Goal: Navigation & Orientation: Find specific page/section

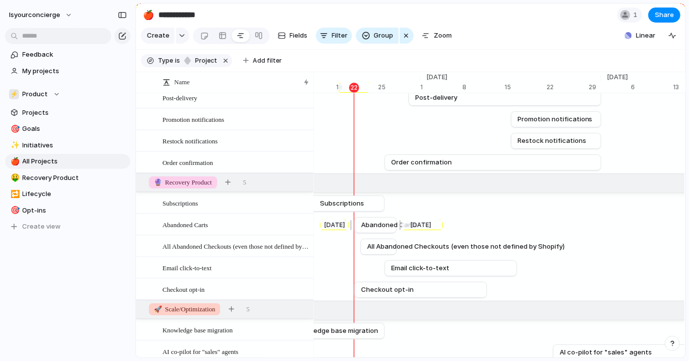
scroll to position [114, 0]
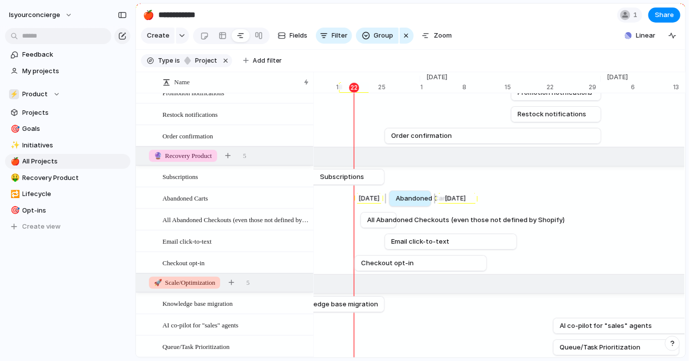
drag, startPoint x: 367, startPoint y: 203, endPoint x: 401, endPoint y: 197, distance: 34.5
click at [401, 197] on link "Abandoned Carts" at bounding box center [409, 198] width 29 height 15
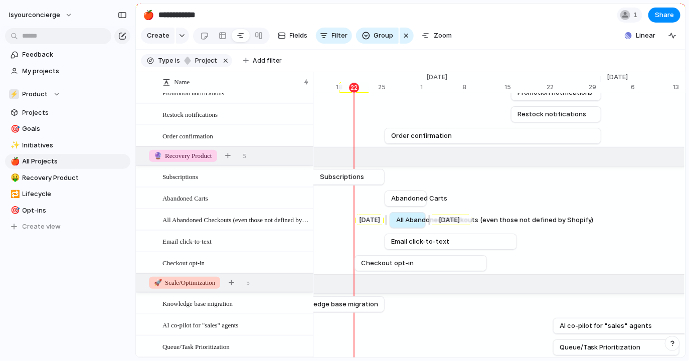
drag, startPoint x: 376, startPoint y: 226, endPoint x: 404, endPoint y: 223, distance: 28.7
click at [404, 223] on span "All Abandoned Checkouts (even those not defined by Shopify)" at bounding box center [494, 220] width 197 height 10
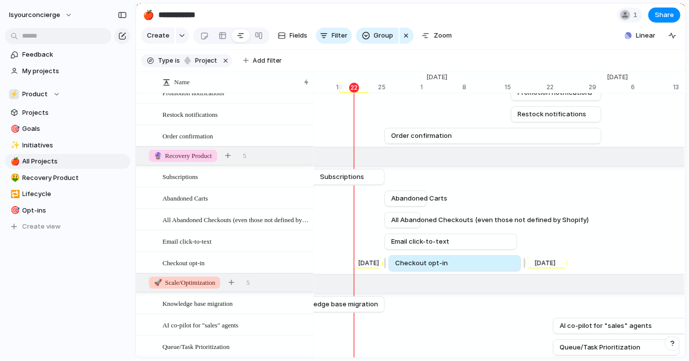
drag, startPoint x: 381, startPoint y: 269, endPoint x: 415, endPoint y: 269, distance: 33.6
click at [415, 268] on span "Checkout opt-in" at bounding box center [421, 263] width 53 height 10
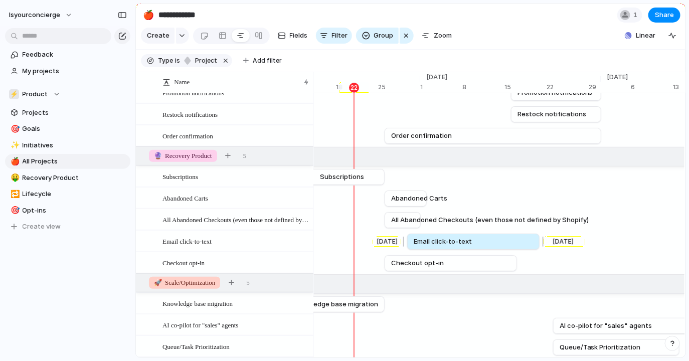
drag, startPoint x: 410, startPoint y: 253, endPoint x: 433, endPoint y: 253, distance: 22.6
click at [433, 249] on link "Email click-to-text" at bounding box center [472, 241] width 119 height 15
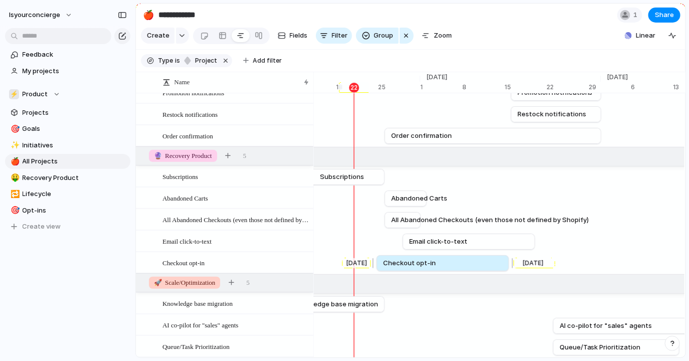
drag, startPoint x: 416, startPoint y: 274, endPoint x: 407, endPoint y: 274, distance: 8.5
click at [407, 268] on span "Checkout opt-in" at bounding box center [409, 263] width 53 height 10
drag, startPoint x: 392, startPoint y: 265, endPoint x: 384, endPoint y: 265, distance: 7.5
click at [384, 265] on span "Checkout opt-in" at bounding box center [398, 263] width 53 height 10
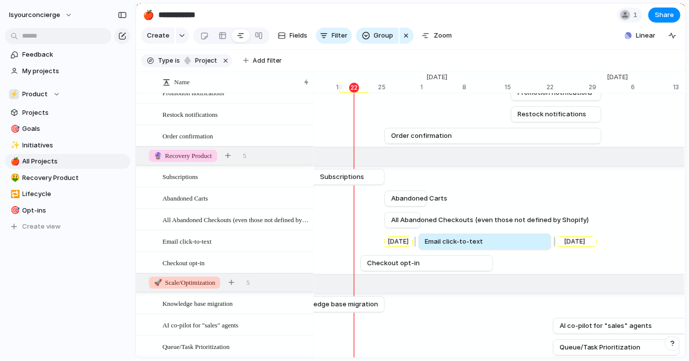
drag, startPoint x: 429, startPoint y: 246, endPoint x: 444, endPoint y: 244, distance: 15.2
click at [444, 244] on span "Email click-to-text" at bounding box center [454, 242] width 58 height 10
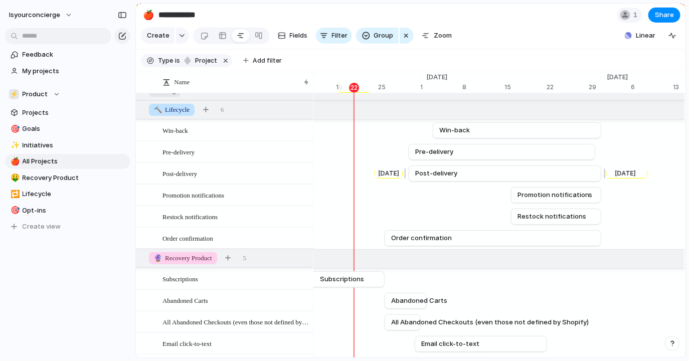
scroll to position [15, 0]
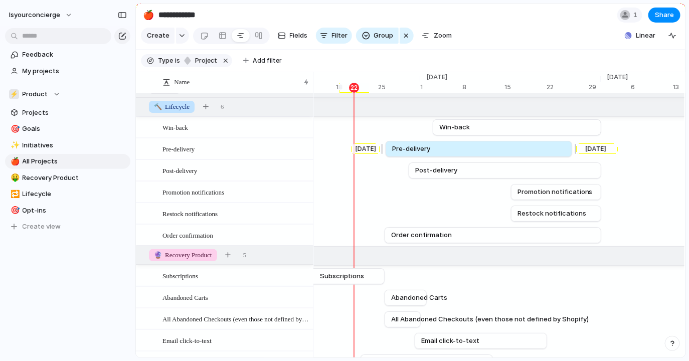
drag, startPoint x: 446, startPoint y: 155, endPoint x: 422, endPoint y: 157, distance: 24.1
click at [422, 154] on span "Pre-delivery" at bounding box center [411, 149] width 38 height 10
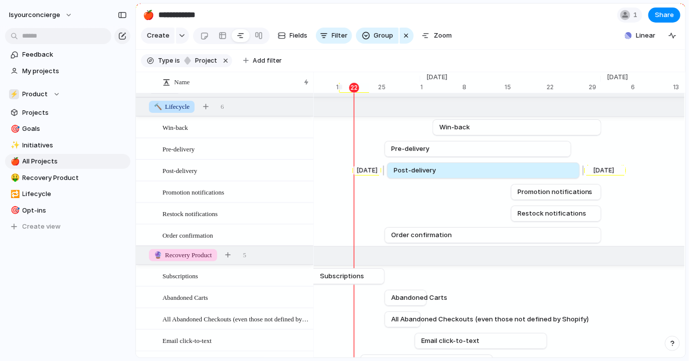
drag, startPoint x: 434, startPoint y: 173, endPoint x: 412, endPoint y: 173, distance: 22.1
click at [412, 173] on span "Post-delivery" at bounding box center [414, 170] width 42 height 10
click at [421, 174] on span "Post-delivery" at bounding box center [416, 170] width 42 height 10
